Goal: Task Accomplishment & Management: Manage account settings

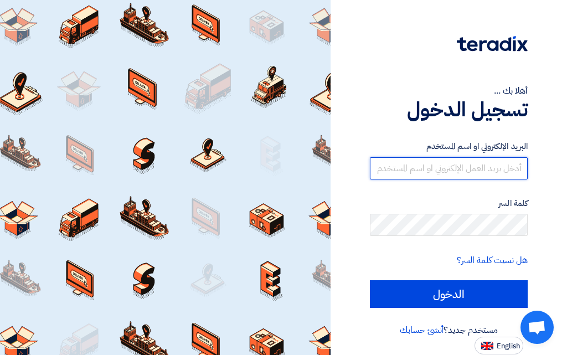
click at [492, 166] on input "text" at bounding box center [449, 168] width 158 height 22
type input "01201740102"
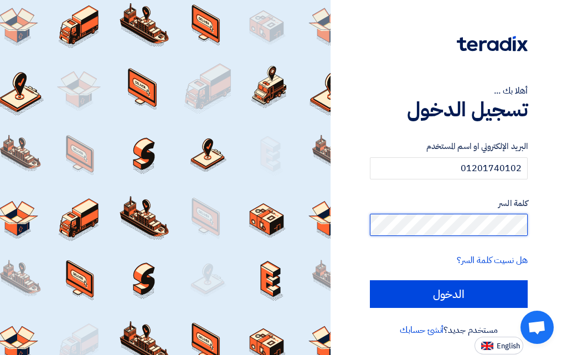
click at [370, 280] on input "الدخول" at bounding box center [449, 294] width 158 height 28
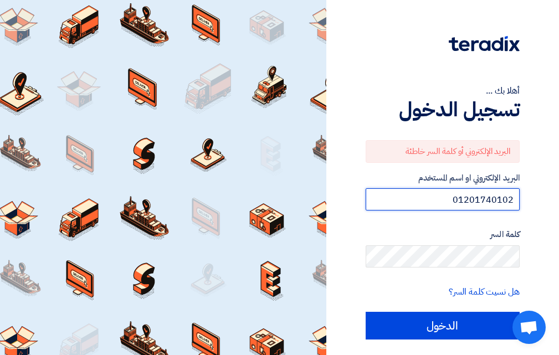
click at [471, 205] on input "01201740102" at bounding box center [443, 199] width 154 height 22
click at [438, 199] on input "01201740102" at bounding box center [443, 199] width 154 height 22
click at [438, 204] on input "text" at bounding box center [443, 199] width 154 height 22
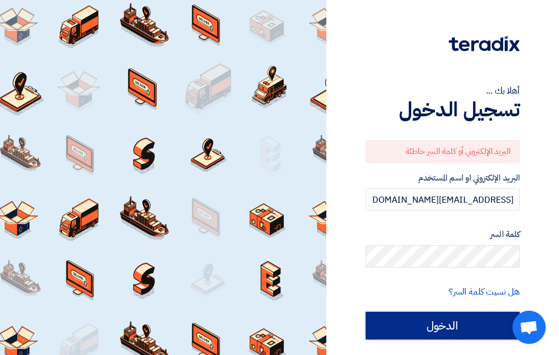
click at [457, 331] on input "الدخول" at bounding box center [443, 326] width 154 height 28
click at [455, 325] on input "الدخول" at bounding box center [443, 326] width 154 height 28
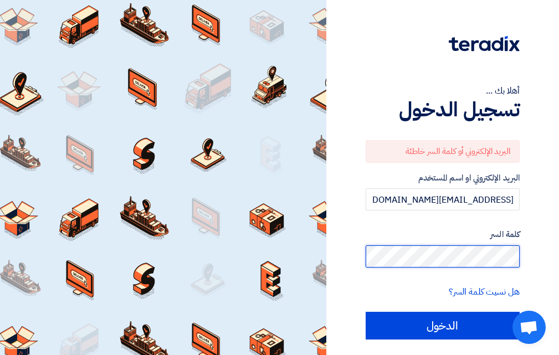
click at [366, 312] on input "الدخول" at bounding box center [443, 326] width 154 height 28
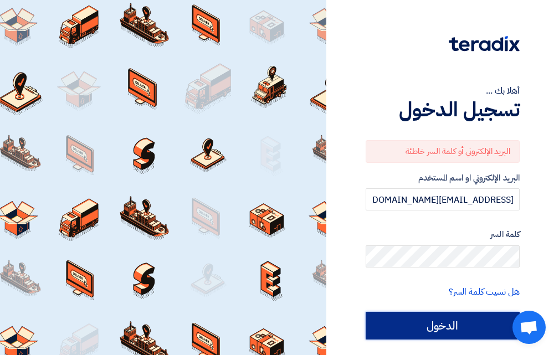
click at [502, 322] on input "الدخول" at bounding box center [443, 326] width 154 height 28
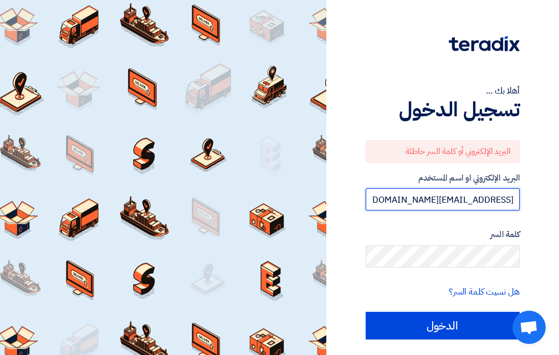
click at [388, 204] on input "[EMAIL_ADDRESS][DOMAIN_NAME]" at bounding box center [443, 199] width 154 height 22
type input "[EMAIL_ADDRESS][DOMAIN_NAME]"
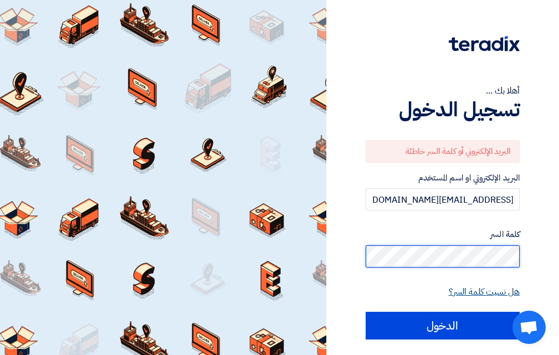
click at [366, 312] on input "الدخول" at bounding box center [443, 326] width 154 height 28
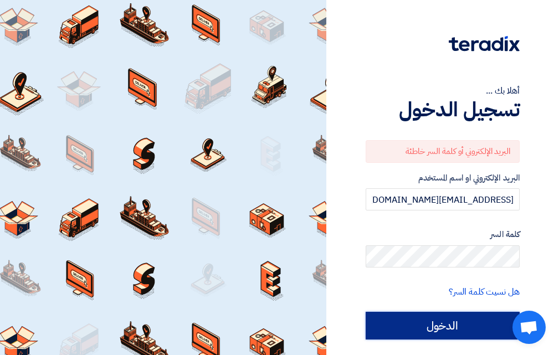
click at [476, 335] on input "الدخول" at bounding box center [443, 326] width 154 height 28
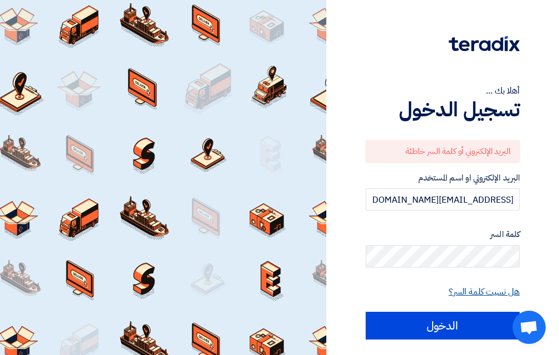
click at [494, 292] on link "هل نسيت كلمة السر؟" at bounding box center [484, 291] width 71 height 13
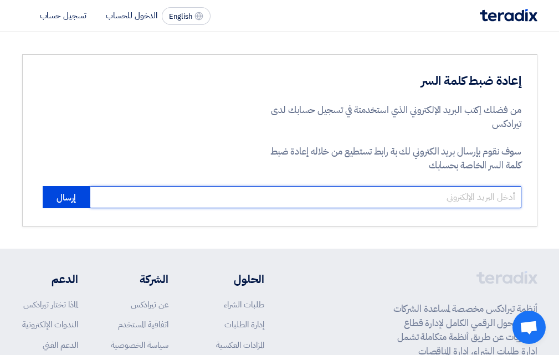
click at [446, 194] on input "email" at bounding box center [305, 197] width 431 height 22
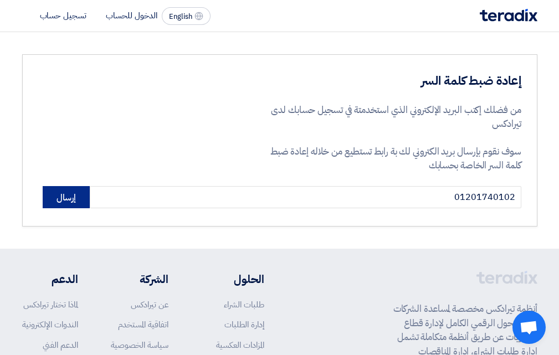
click at [56, 197] on button "إرسال" at bounding box center [66, 197] width 47 height 22
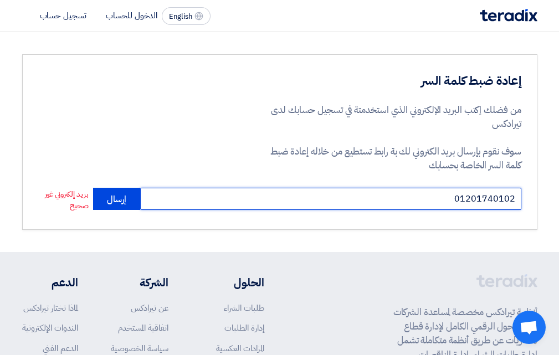
click at [214, 201] on input "01201740102" at bounding box center [330, 199] width 381 height 22
type input "0"
click at [302, 193] on input "email" at bounding box center [330, 199] width 381 height 22
type input "[EMAIL_ADDRESS][DOMAIN_NAME]"
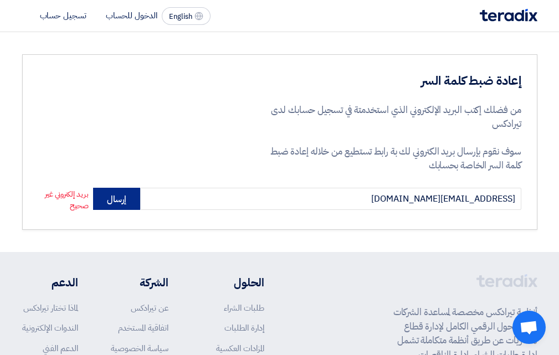
click at [135, 202] on button "إرسال" at bounding box center [116, 199] width 47 height 22
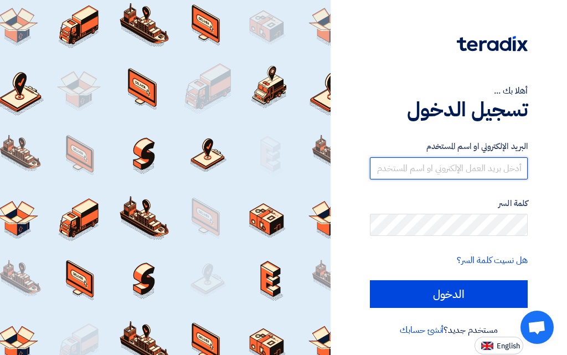
click at [435, 171] on input "text" at bounding box center [449, 168] width 158 height 22
type input "[EMAIL_ADDRESS][DOMAIN_NAME]"
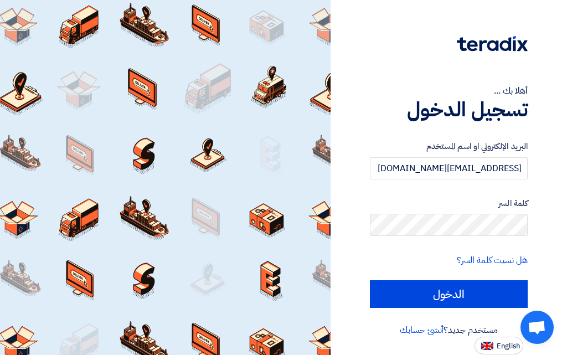
click at [468, 212] on div "كلمة السر" at bounding box center [449, 216] width 158 height 39
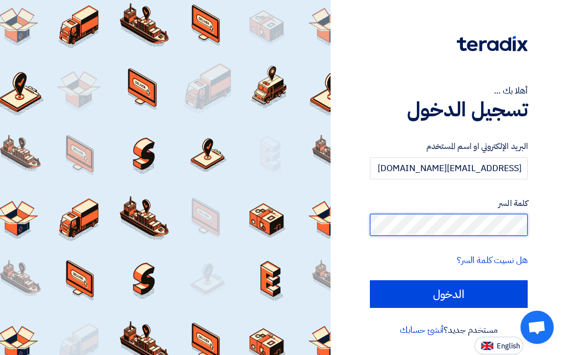
click at [370, 280] on input "الدخول" at bounding box center [449, 294] width 158 height 28
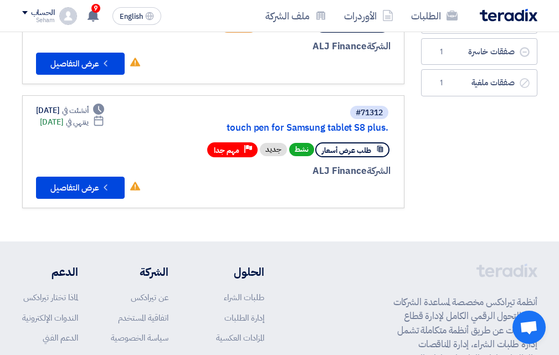
scroll to position [55, 0]
